Goal: Task Accomplishment & Management: Manage account settings

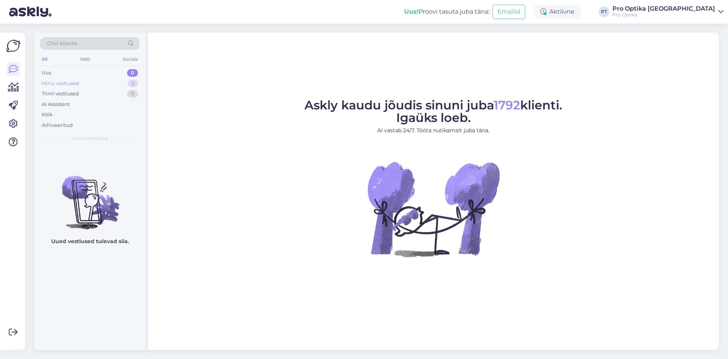
click at [99, 82] on div "Minu vestlused 3" at bounding box center [89, 83] width 99 height 11
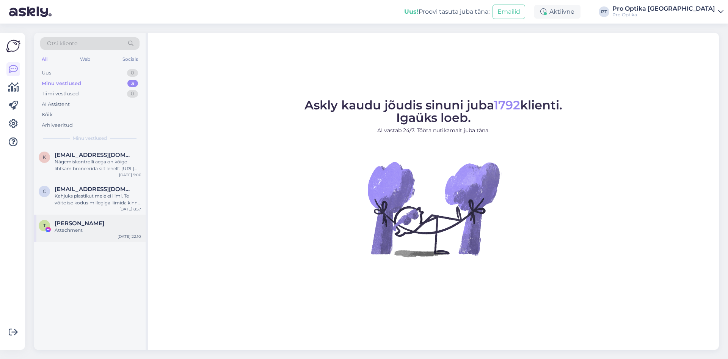
click at [86, 230] on div "Attachment" at bounding box center [98, 229] width 86 height 7
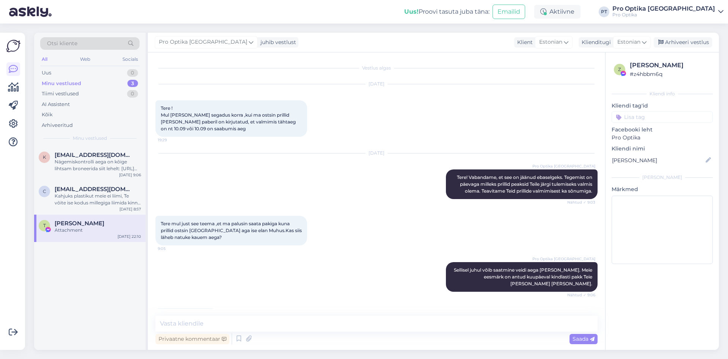
scroll to position [120, 0]
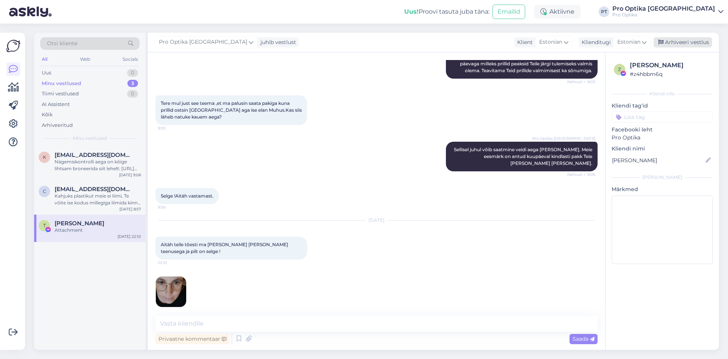
click at [688, 41] on div "Arhiveeri vestlus" at bounding box center [683, 42] width 58 height 10
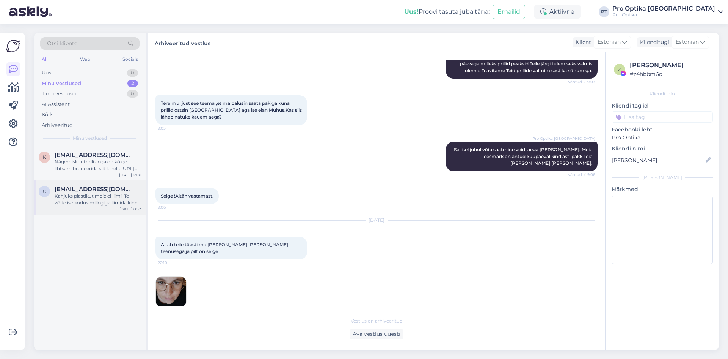
click at [101, 204] on div "Kahjuks plastikut meie ei liimi, Te võite ise kodus millegiga liimida kinni või…" at bounding box center [98, 199] width 86 height 14
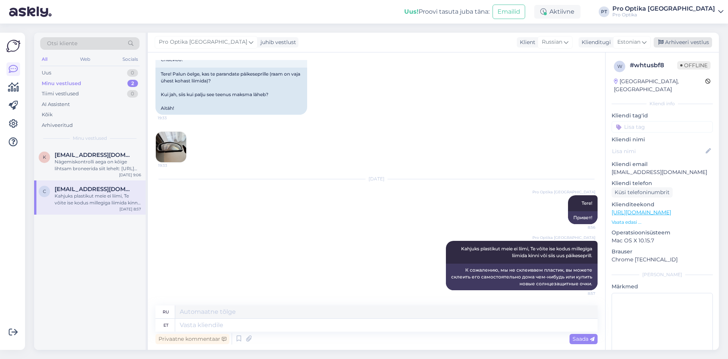
click at [682, 45] on div "Arhiveeri vestlus" at bounding box center [683, 42] width 58 height 10
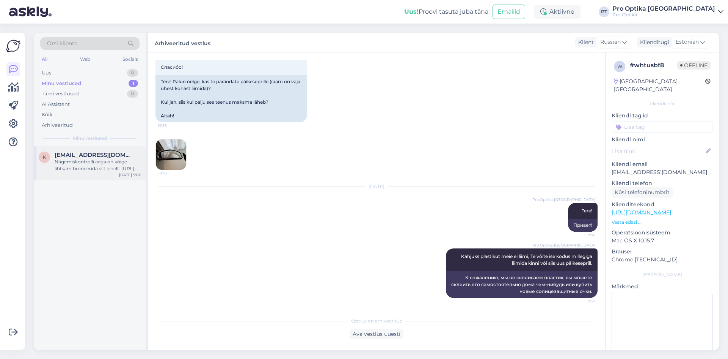
click at [70, 152] on span "[EMAIL_ADDRESS][DOMAIN_NAME]" at bounding box center [94, 154] width 79 height 7
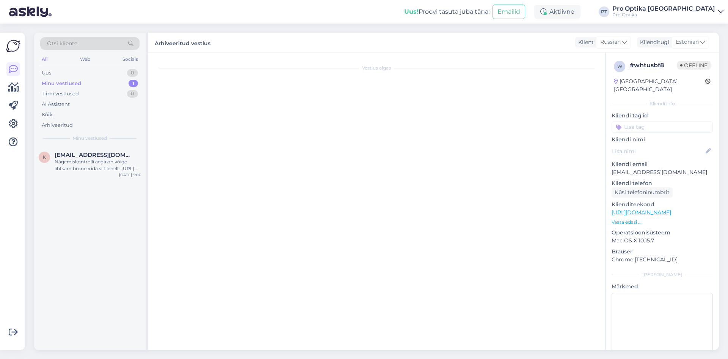
scroll to position [29, 0]
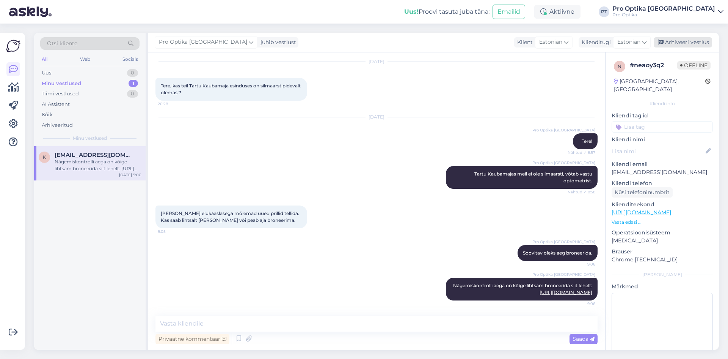
click at [675, 41] on div "Arhiveeri vestlus" at bounding box center [683, 42] width 58 height 10
